Goal: Information Seeking & Learning: Learn about a topic

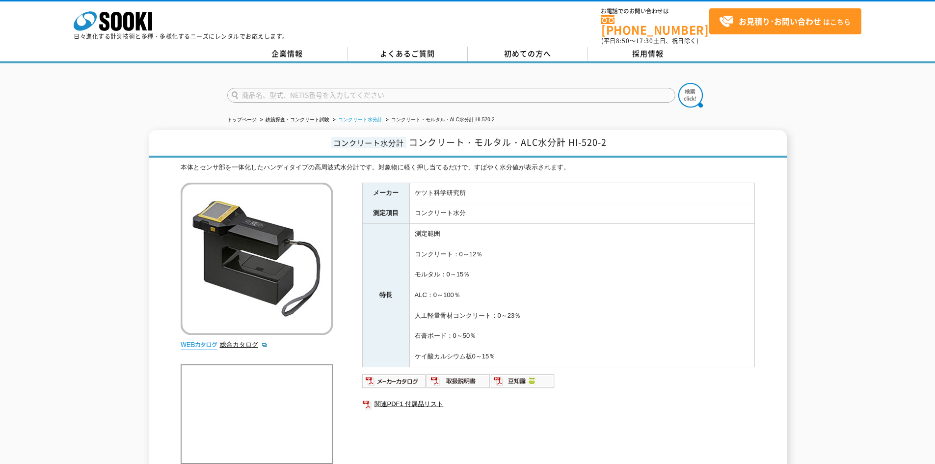
click at [366, 117] on link "コンクリート水分計" at bounding box center [360, 119] width 44 height 5
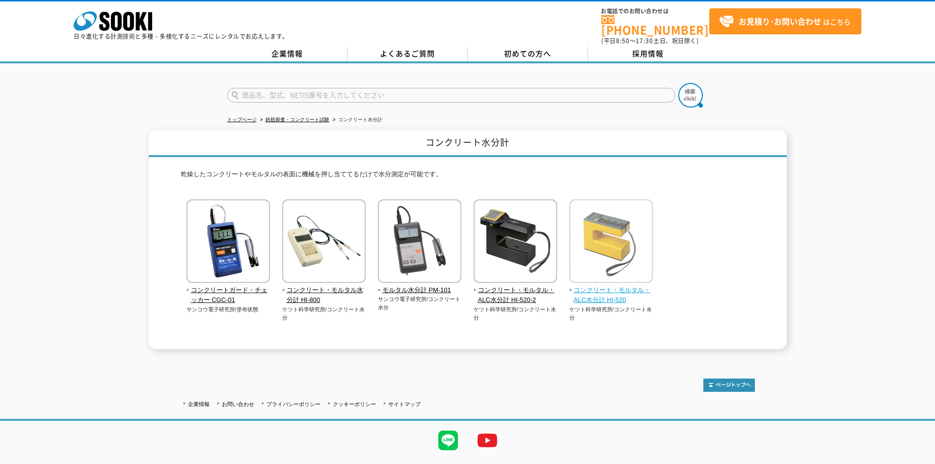
click at [618, 219] on img at bounding box center [610, 242] width 83 height 86
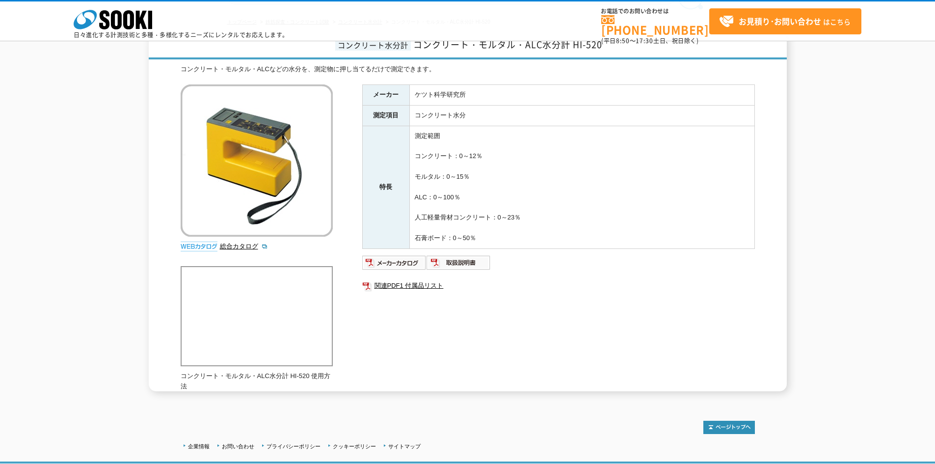
scroll to position [22, 0]
